Goal: Transaction & Acquisition: Subscribe to service/newsletter

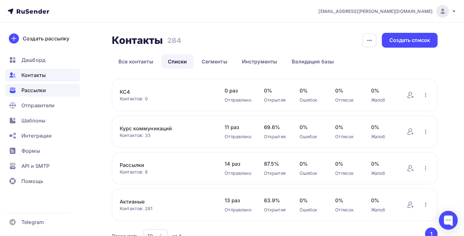
click at [41, 91] on span "Рассылки" at bounding box center [33, 90] width 25 height 8
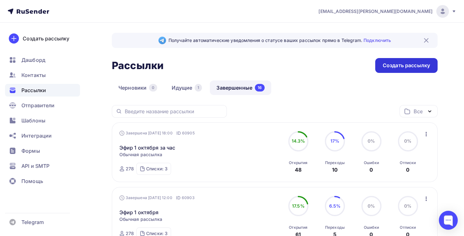
click at [404, 65] on div "Создать рассылку" at bounding box center [406, 65] width 47 height 7
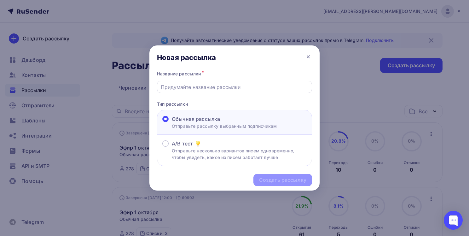
click at [189, 87] on input "text" at bounding box center [235, 87] width 148 height 8
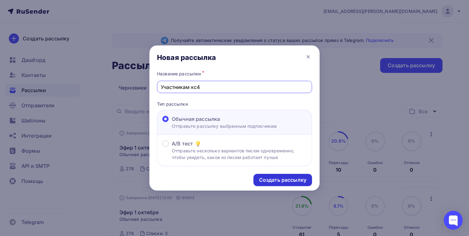
type input "Участникам кс4"
click at [283, 180] on div "Создать рассылку" at bounding box center [282, 179] width 47 height 7
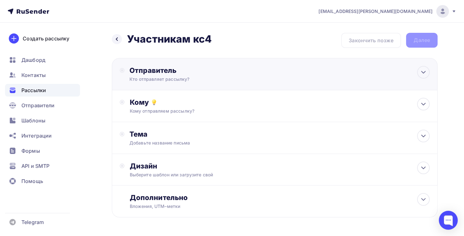
click at [179, 79] on div "Кто отправляет рассылку?" at bounding box center [190, 79] width 123 height 6
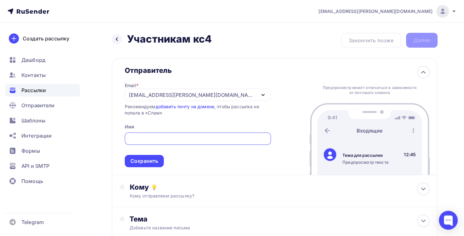
type input "[EMAIL_ADDRESS][PERSON_NAME][DOMAIN_NAME]"
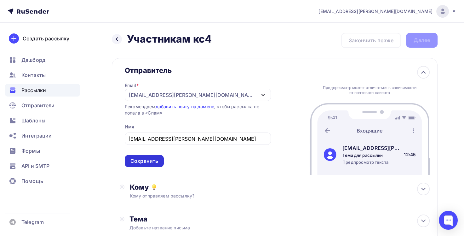
click at [151, 163] on div "Сохранить" at bounding box center [144, 160] width 28 height 7
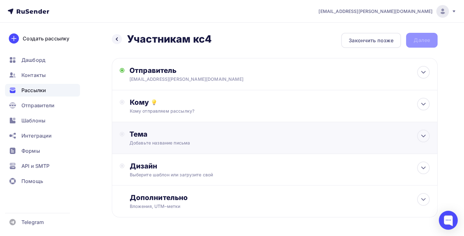
scroll to position [21, 0]
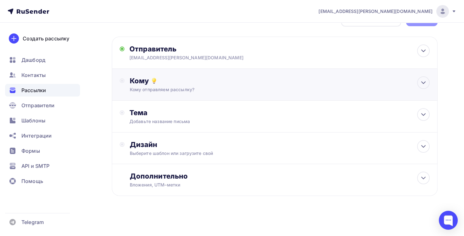
click at [171, 87] on div "Кому отправляем рассылку?" at bounding box center [264, 89] width 270 height 6
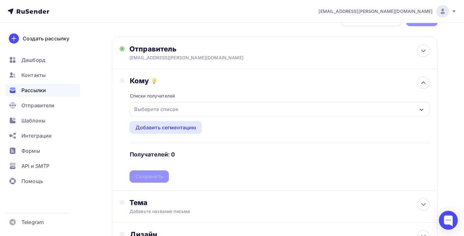
click at [164, 108] on div "Выберите список" at bounding box center [155, 108] width 49 height 11
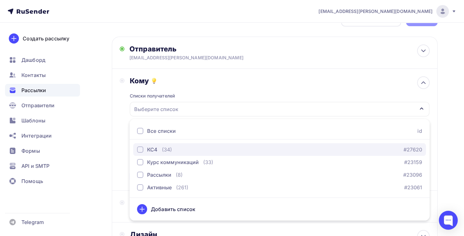
click at [141, 150] on div "button" at bounding box center [140, 149] width 6 height 6
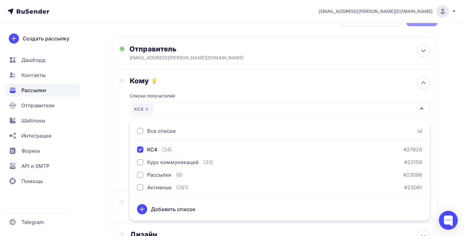
click at [120, 188] on div "Кому Списки получателей КС4 Все списки id КС4 (34) #27620 Курс коммуникаций (33…" at bounding box center [275, 130] width 326 height 122
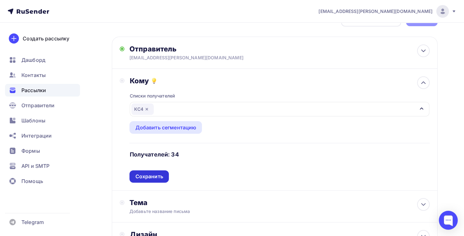
click at [159, 175] on div "Сохранить" at bounding box center [149, 176] width 28 height 7
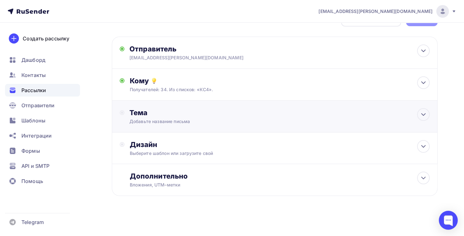
click at [175, 118] on div "Добавьте название письма" at bounding box center [185, 121] width 112 height 6
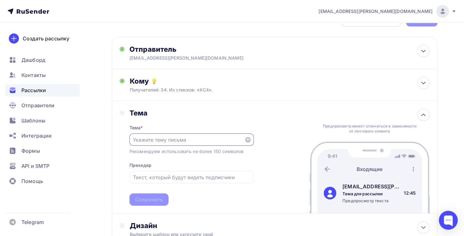
scroll to position [0, 0]
type input "Завтра начало курса"
drag, startPoint x: 156, startPoint y: 178, endPoint x: 156, endPoint y: 172, distance: 5.7
click at [156, 176] on input "text" at bounding box center [191, 178] width 117 height 8
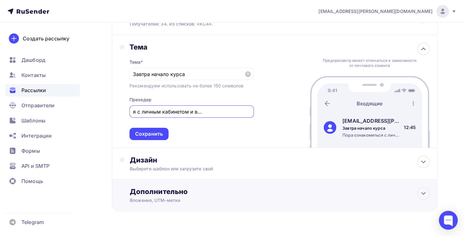
scroll to position [102, 0]
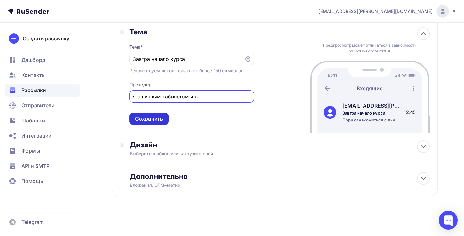
type input "Пора ознакомиться с личным кабинетом и вступить в канал и чат"
click at [153, 119] on div "Сохранить" at bounding box center [149, 118] width 28 height 7
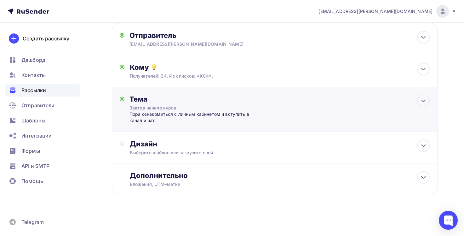
scroll to position [34, 0]
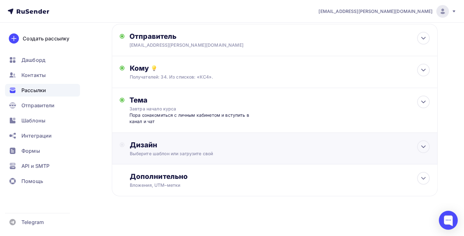
click at [173, 152] on div "Выберите шаблон или загрузите свой" at bounding box center [264, 153] width 270 height 6
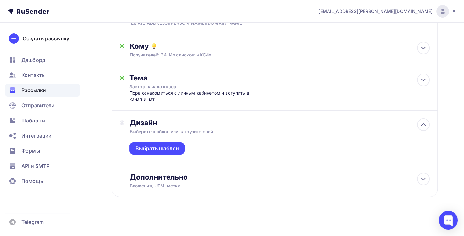
scroll to position [57, 0]
click at [170, 148] on div "Выбрать шаблон" at bounding box center [157, 147] width 44 height 7
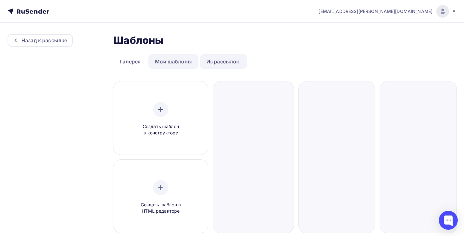
click at [177, 63] on link "Мои шаблоны" at bounding box center [173, 61] width 50 height 14
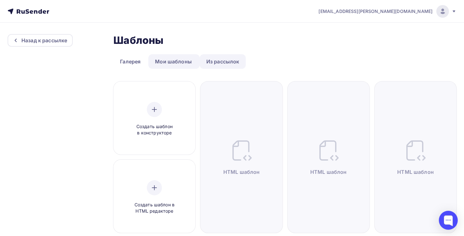
click at [223, 60] on link "Из рассылок" at bounding box center [223, 61] width 46 height 14
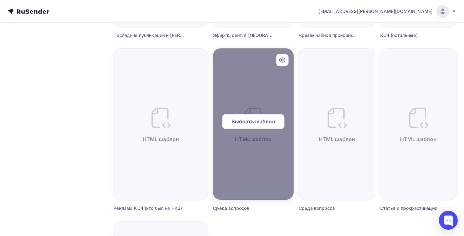
scroll to position [315, 0]
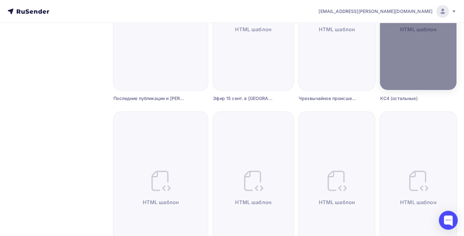
click at [411, 43] on div at bounding box center [418, 14] width 77 height 151
click at [411, 29] on div at bounding box center [418, 14] width 77 height 151
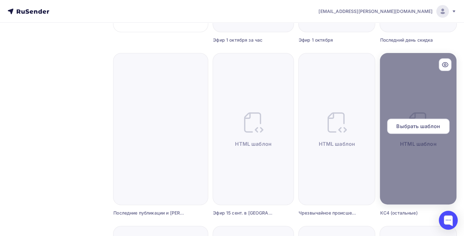
scroll to position [189, 0]
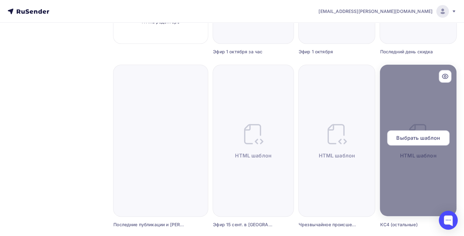
click at [413, 136] on span "Выбрать шаблон" at bounding box center [418, 138] width 44 height 8
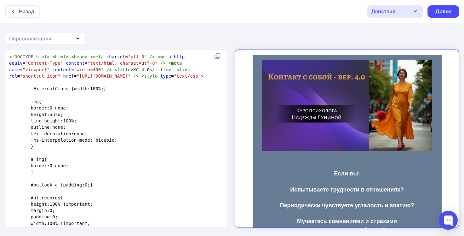
type textarea "<!DOCTYPE html> <html> <head> <meta charset="utf-8" /> <meta http-equiv="Conten…"
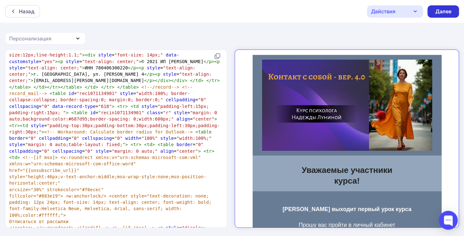
click at [444, 14] on div "Далее" at bounding box center [443, 11] width 16 height 7
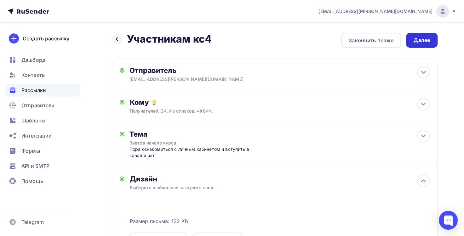
click at [420, 41] on div "Далее" at bounding box center [422, 40] width 16 height 7
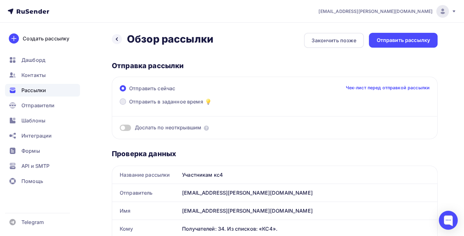
click at [122, 102] on span at bounding box center [123, 101] width 6 height 6
click at [129, 105] on input "Отправить в заданное время" at bounding box center [129, 105] width 0 height 0
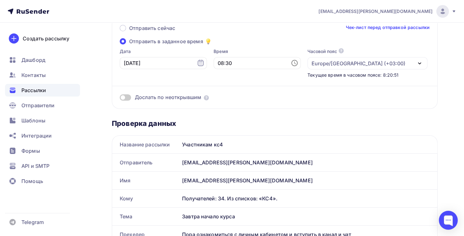
scroll to position [63, 0]
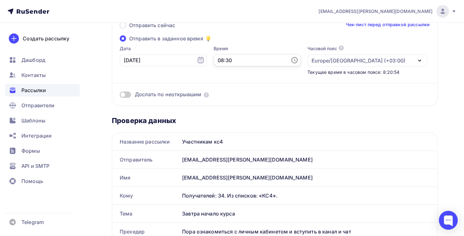
click at [214, 61] on input "08:30" at bounding box center [257, 60] width 87 height 12
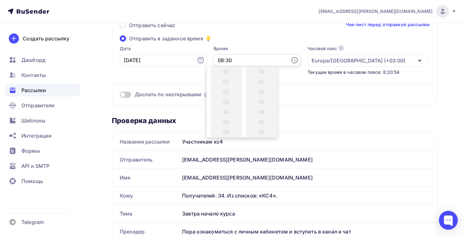
scroll to position [302, 0]
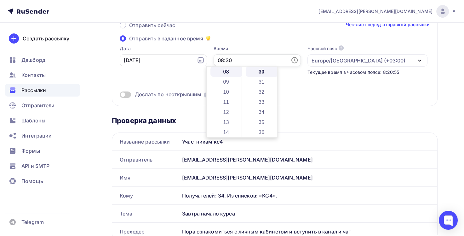
drag, startPoint x: 212, startPoint y: 60, endPoint x: 204, endPoint y: 59, distance: 8.0
click at [214, 59] on input "08:30" at bounding box center [257, 60] width 87 height 12
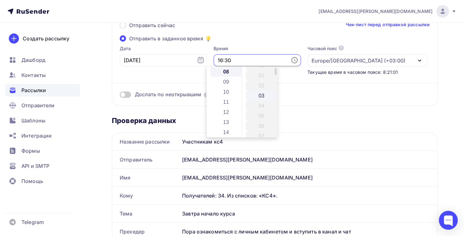
scroll to position [0, 0]
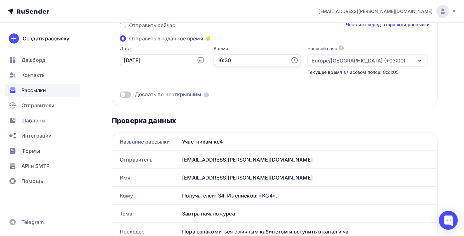
click at [215, 60] on input "16:30" at bounding box center [257, 60] width 87 height 12
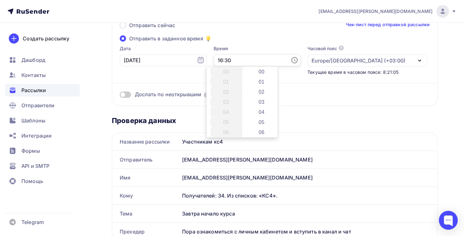
scroll to position [302, 0]
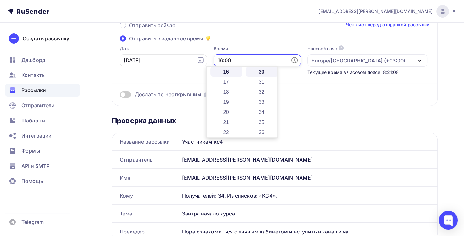
type input "16:00"
click at [296, 100] on div "Отправить сейчас Чек-лист перед отправкой рассылки Отправить в заданное время Д…" at bounding box center [275, 60] width 326 height 92
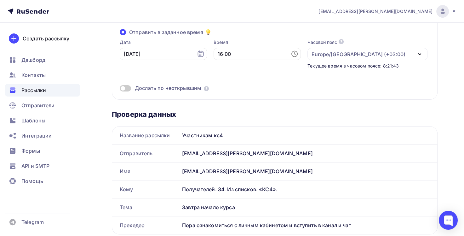
scroll to position [0, 0]
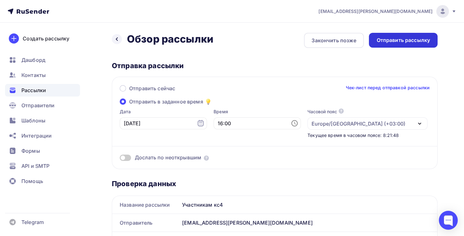
click at [404, 42] on div "Отправить рассылку" at bounding box center [403, 40] width 54 height 7
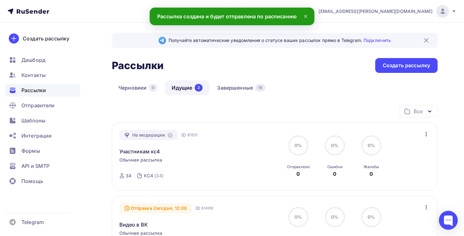
click at [306, 17] on icon at bounding box center [305, 16] width 3 height 3
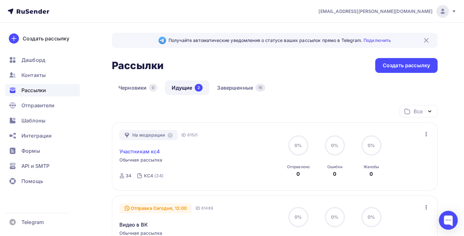
click at [148, 153] on link "Участникам кс4" at bounding box center [139, 151] width 41 height 8
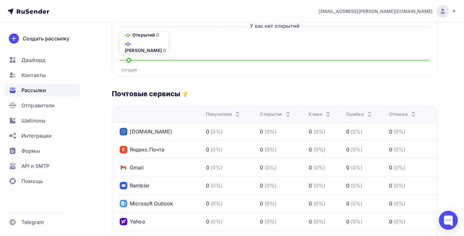
scroll to position [158, 0]
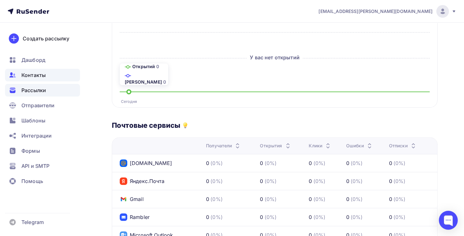
click at [41, 74] on span "Контакты" at bounding box center [33, 75] width 24 height 8
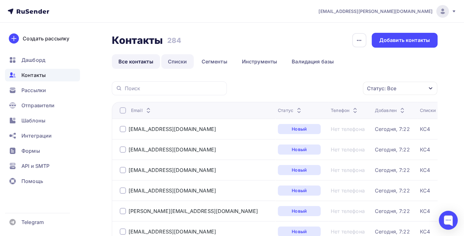
click at [177, 61] on link "Списки" at bounding box center [177, 61] width 32 height 14
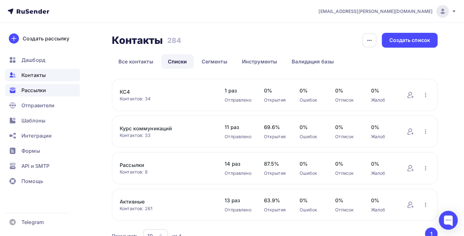
click at [40, 89] on span "Рассылки" at bounding box center [33, 90] width 25 height 8
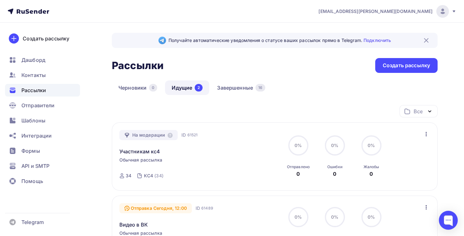
scroll to position [32, 0]
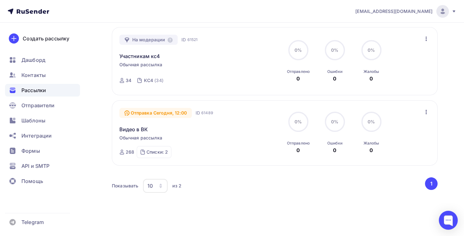
scroll to position [53, 0]
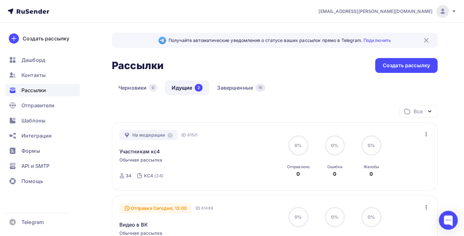
click at [425, 135] on icon "button" at bounding box center [426, 134] width 8 height 8
click at [39, 78] on span "Контакты" at bounding box center [33, 75] width 24 height 8
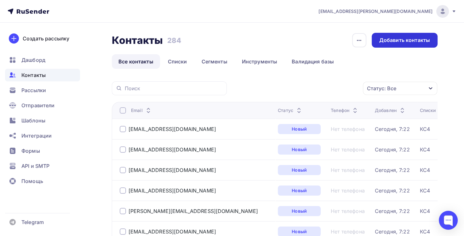
click at [401, 40] on div "Добавить контакты" at bounding box center [404, 40] width 51 height 7
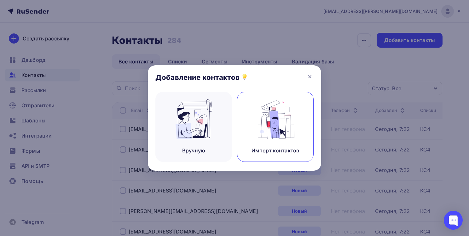
click at [276, 132] on img at bounding box center [275, 119] width 42 height 40
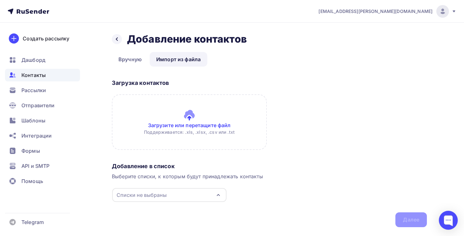
click at [42, 75] on span "Контакты" at bounding box center [33, 75] width 24 height 8
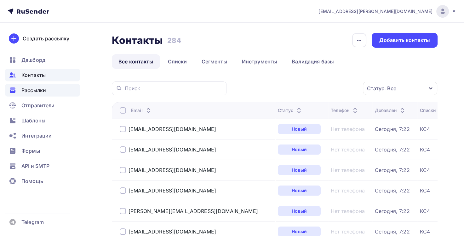
click at [40, 91] on span "Рассылки" at bounding box center [33, 90] width 25 height 8
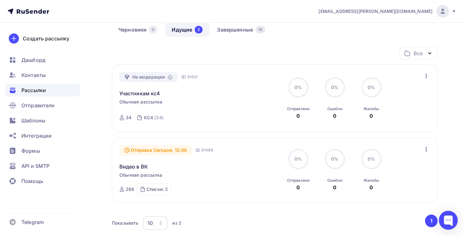
scroll to position [53, 0]
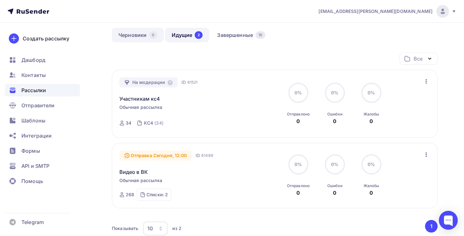
click at [136, 37] on link "Черновики 0" at bounding box center [138, 35] width 52 height 14
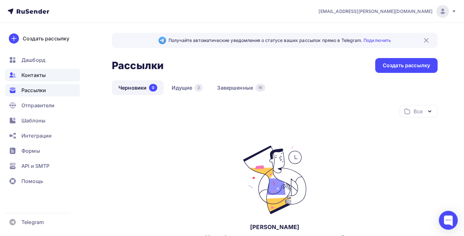
click at [33, 77] on span "Контакты" at bounding box center [33, 75] width 24 height 8
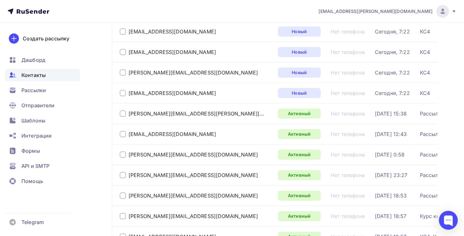
scroll to position [95, 0]
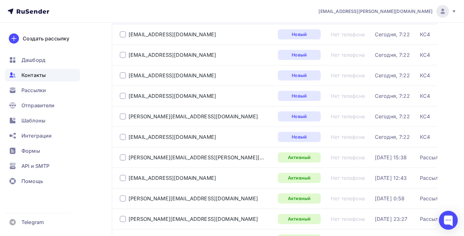
click at [40, 74] on span "Контакты" at bounding box center [33, 75] width 24 height 8
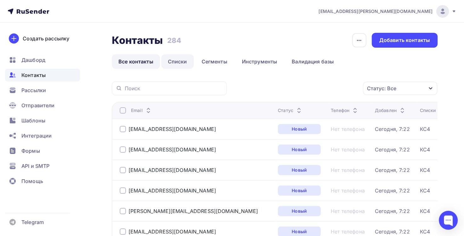
click at [180, 60] on link "Списки" at bounding box center [177, 61] width 32 height 14
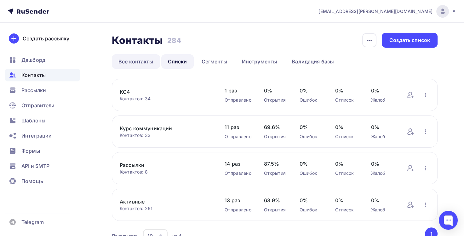
click at [140, 62] on link "Все контакты" at bounding box center [136, 61] width 48 height 14
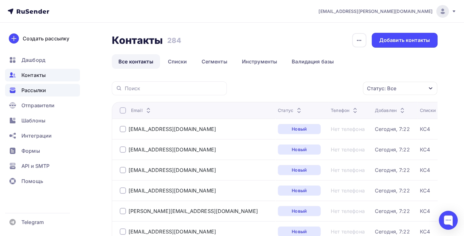
click at [38, 87] on span "Рассылки" at bounding box center [33, 90] width 25 height 8
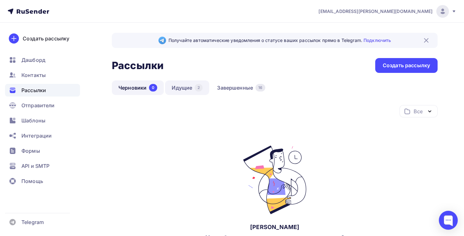
click at [180, 88] on link "Идущие 2" at bounding box center [187, 87] width 44 height 14
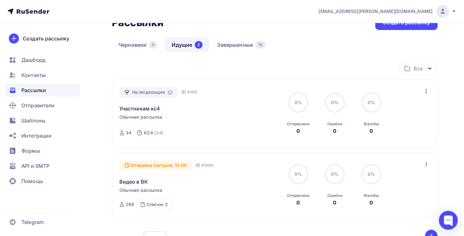
scroll to position [32, 0]
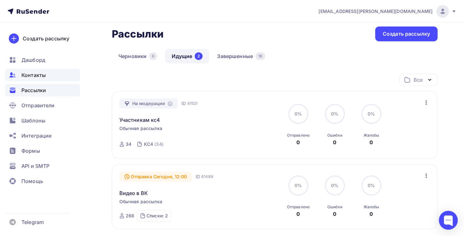
click at [37, 77] on span "Контакты" at bounding box center [33, 75] width 24 height 8
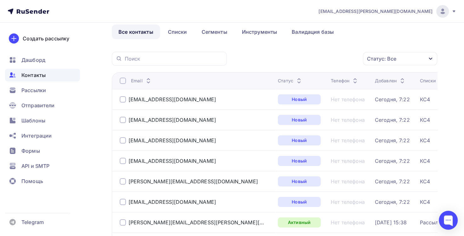
scroll to position [95, 0]
